Goal: Check status: Check status

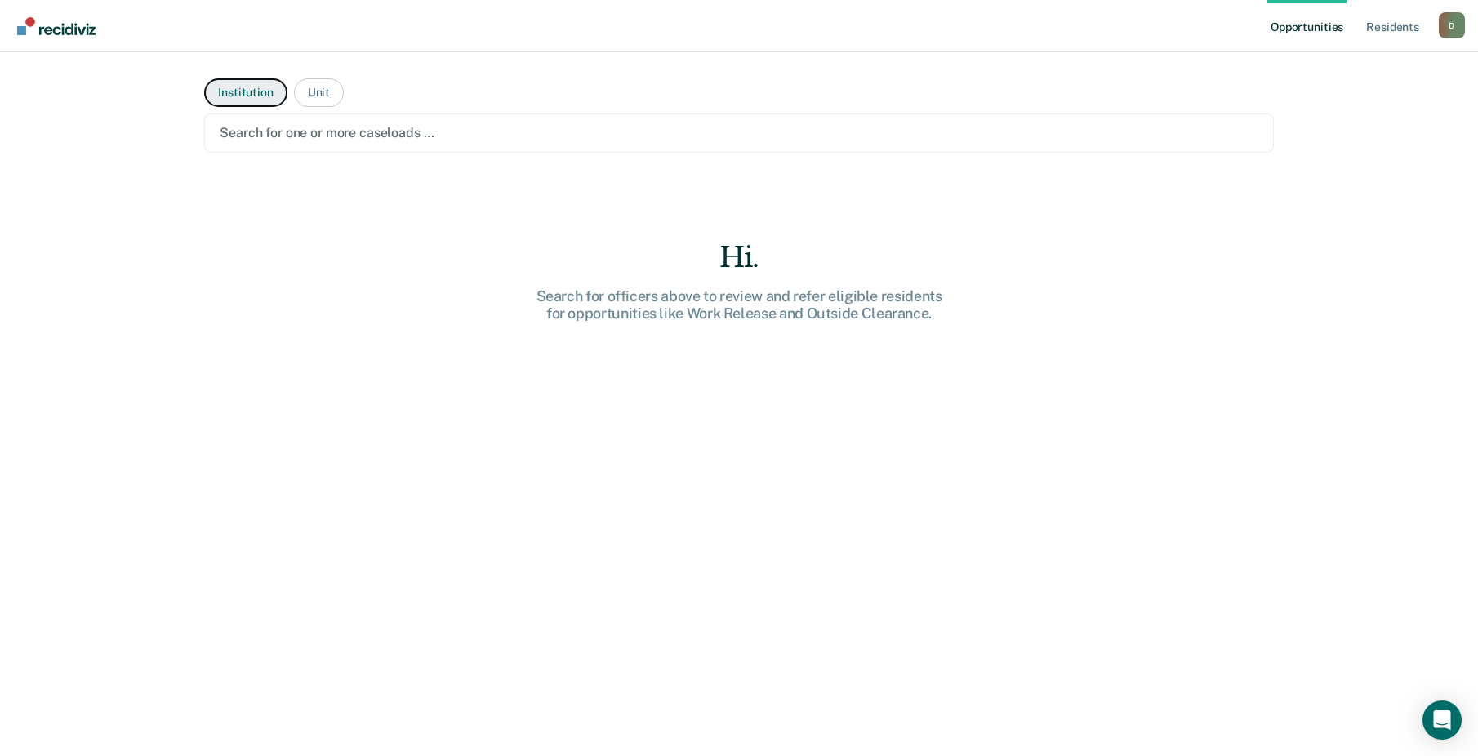
click at [243, 91] on button "Institution" at bounding box center [245, 92] width 82 height 29
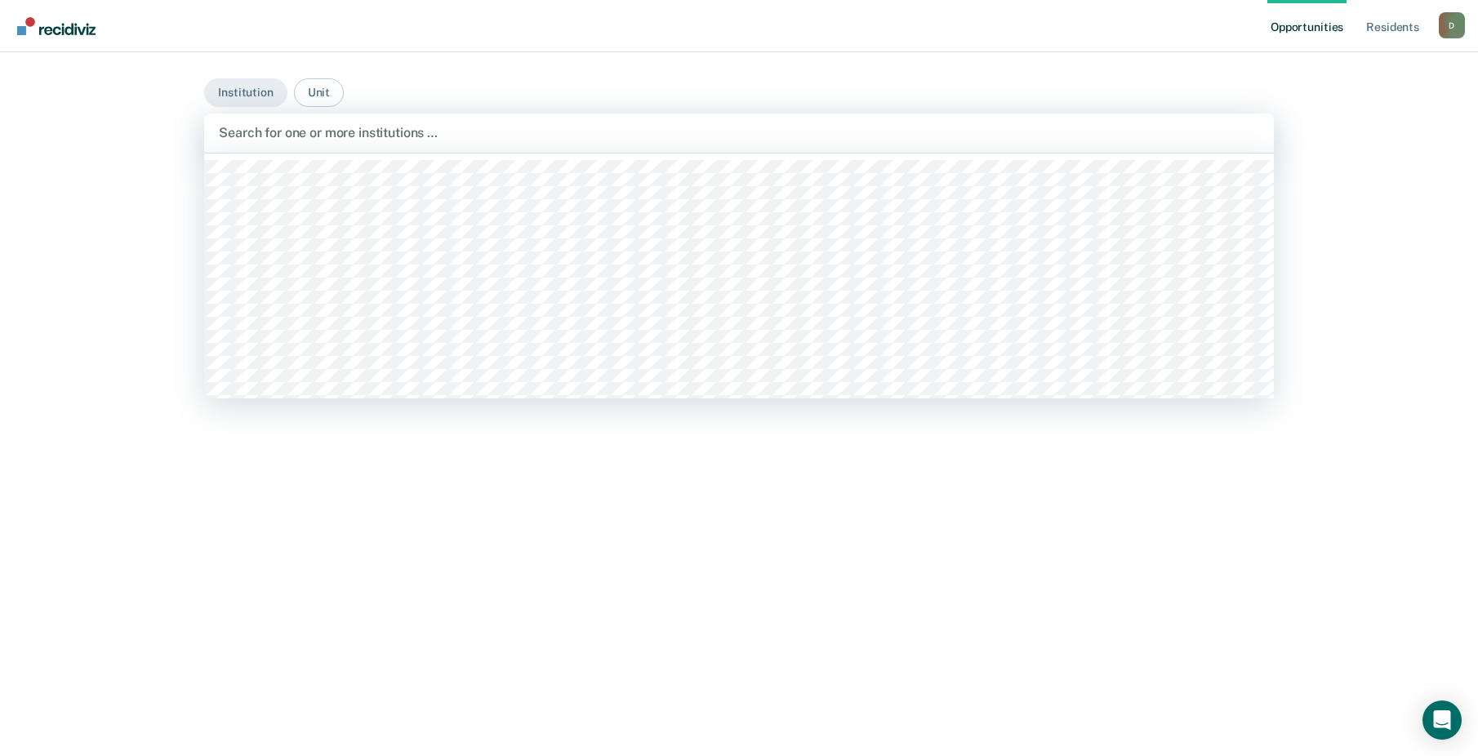
click at [266, 130] on div at bounding box center [739, 132] width 1041 height 19
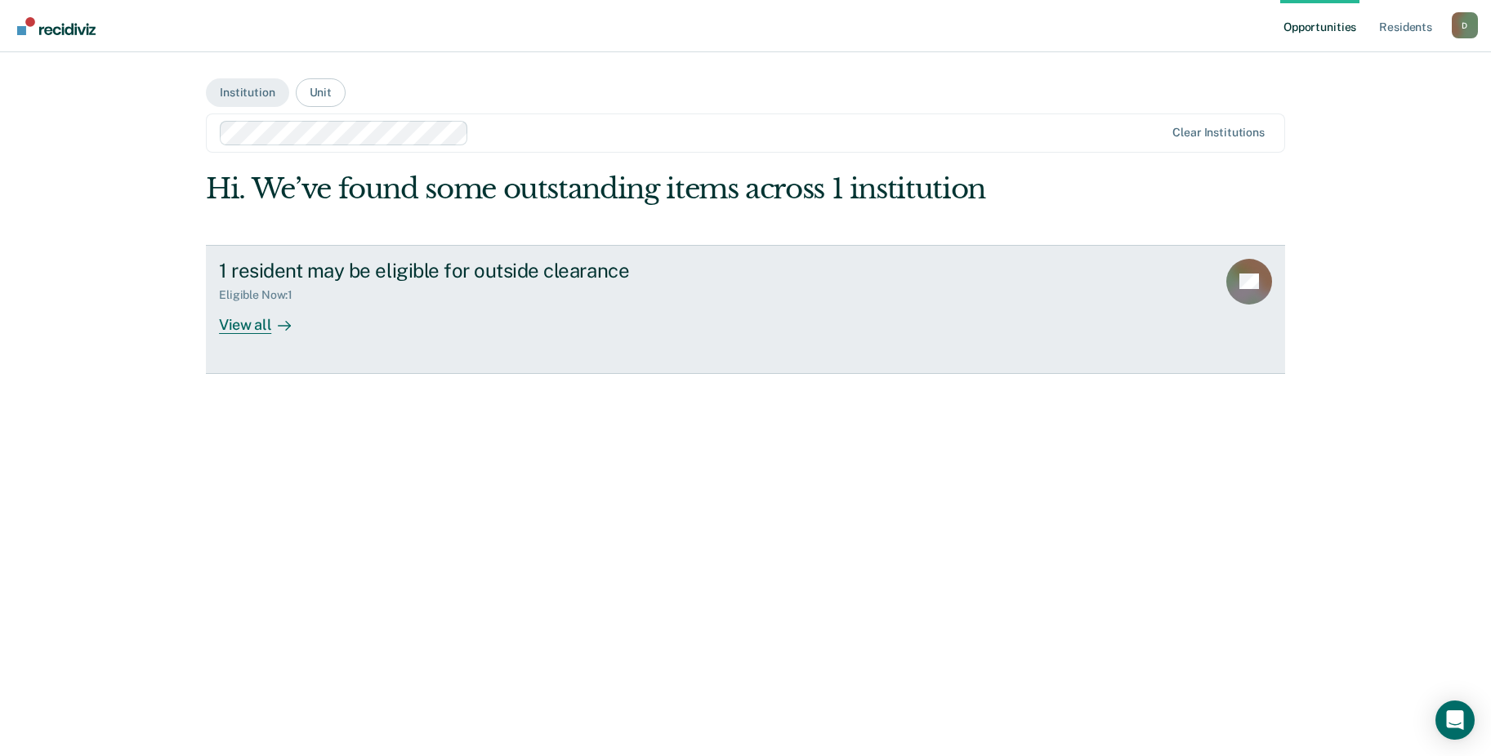
click at [230, 318] on div "View all" at bounding box center [264, 318] width 91 height 32
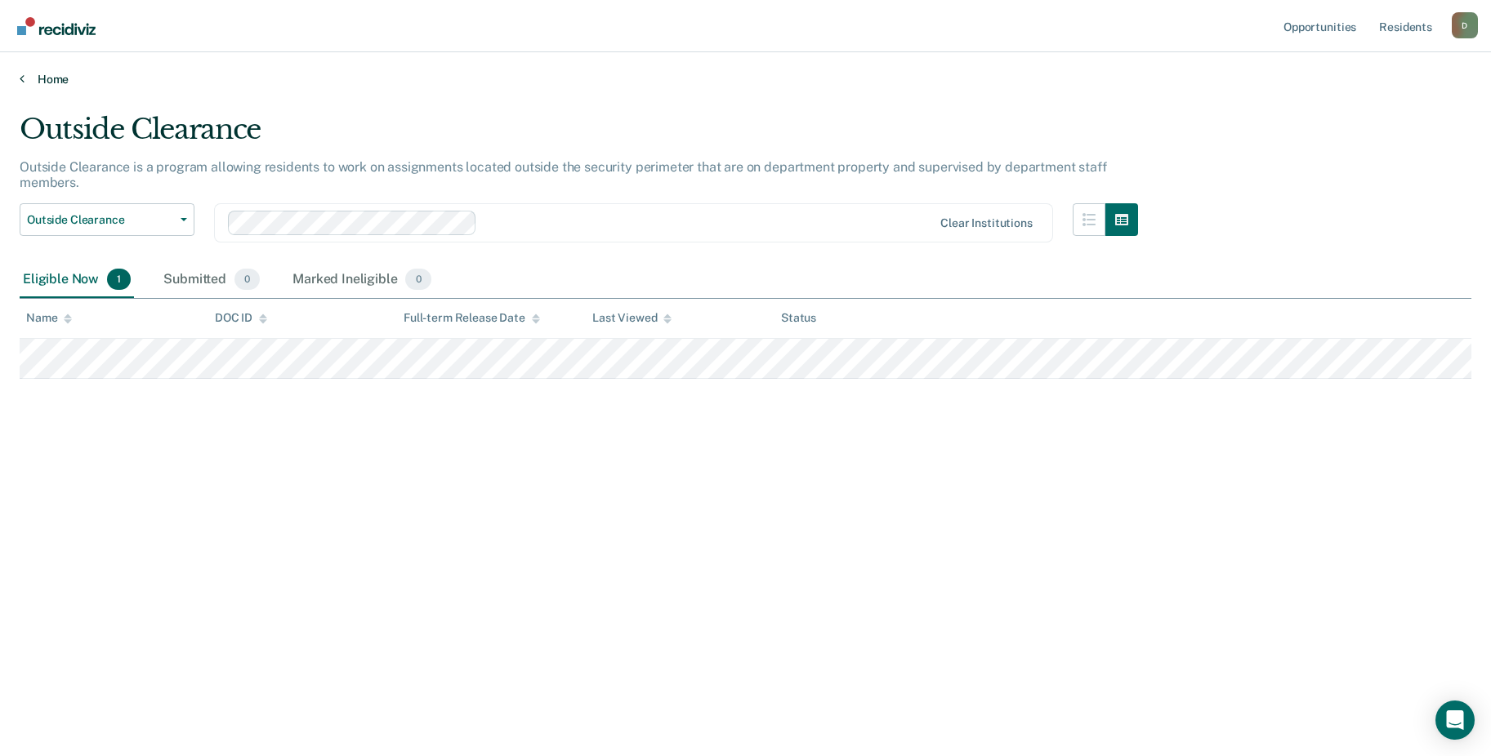
click at [28, 79] on link "Home" at bounding box center [745, 79] width 1451 height 15
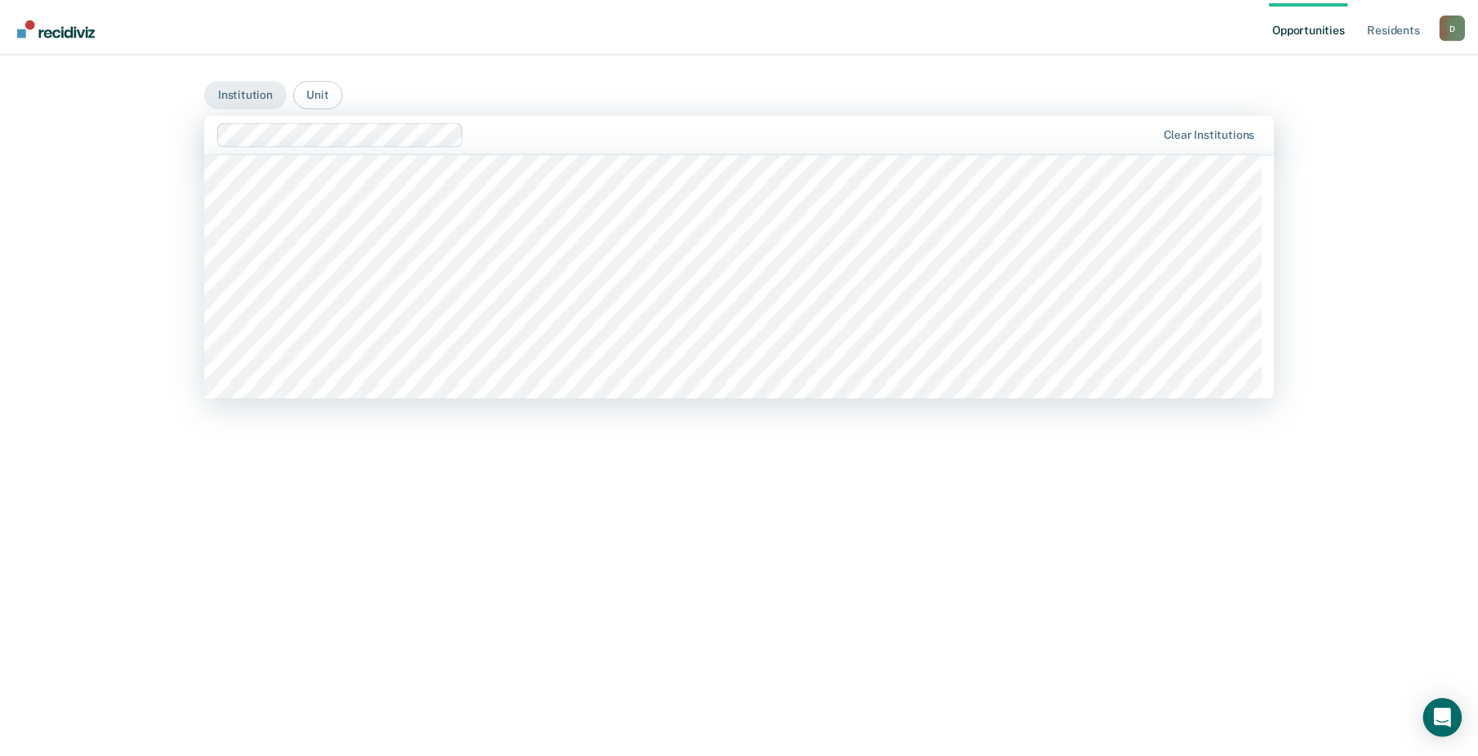
scroll to position [12665, 0]
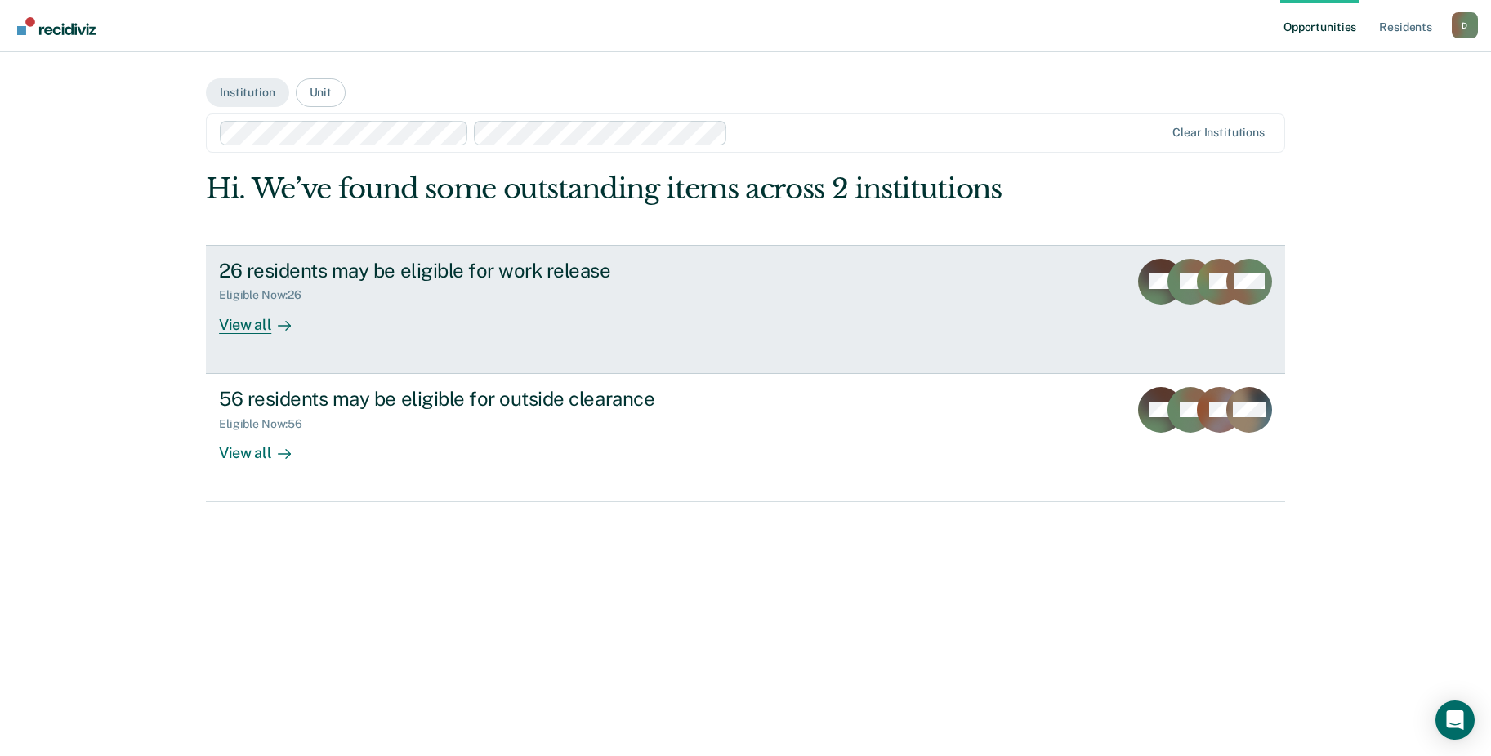
click at [241, 326] on div "View all" at bounding box center [264, 318] width 91 height 32
